Goal: Information Seeking & Learning: Learn about a topic

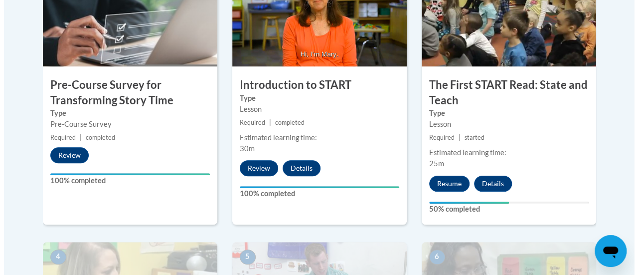
scroll to position [369, 0]
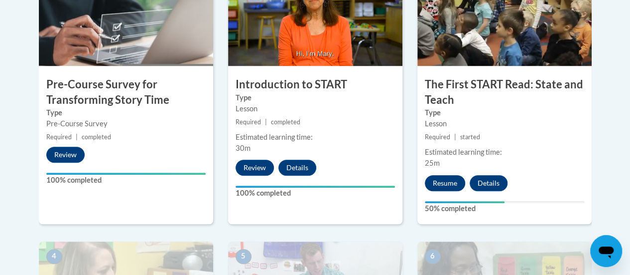
click at [448, 184] on button "Resume" at bounding box center [445, 183] width 40 height 16
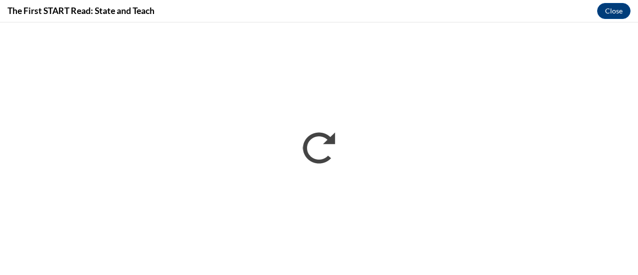
scroll to position [0, 0]
